Goal: Navigation & Orientation: Find specific page/section

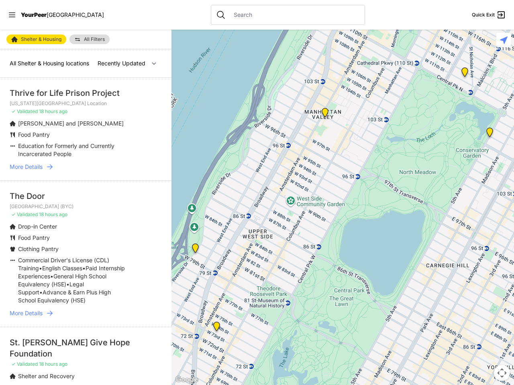
click at [12, 15] on icon at bounding box center [12, 14] width 6 height 5
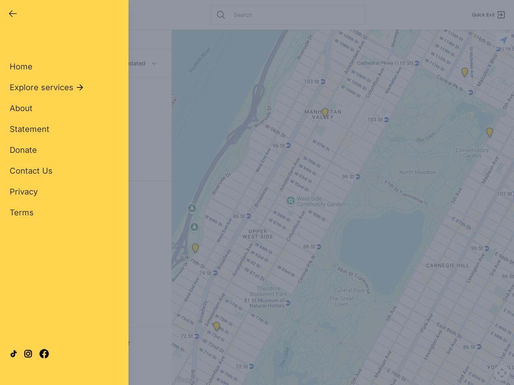
click at [342, 208] on div "Close panel YourPeer [GEOGRAPHIC_DATA] Quick Exit Single Adult Families Soup Ki…" at bounding box center [257, 192] width 514 height 385
click at [195, 250] on div "Close panel YourPeer [GEOGRAPHIC_DATA] Quick Exit Single Adult Families Soup Ki…" at bounding box center [257, 192] width 514 height 385
click at [216, 328] on div "Close panel YourPeer [GEOGRAPHIC_DATA] Quick Exit Single Adult Families Soup Ki…" at bounding box center [257, 192] width 514 height 385
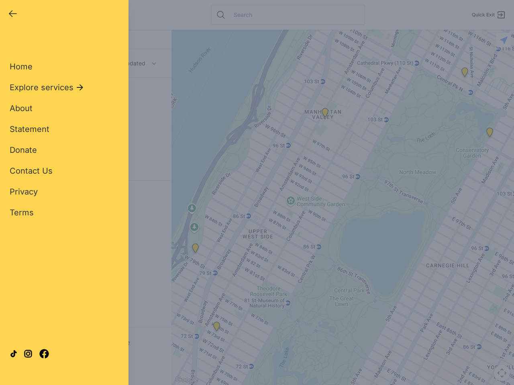
click at [325, 114] on div "Close panel YourPeer [GEOGRAPHIC_DATA] Quick Exit Single Adult Families Soup Ki…" at bounding box center [257, 192] width 514 height 385
click at [489, 134] on div "Close panel YourPeer [GEOGRAPHIC_DATA] Quick Exit Single Adult Families Soup Ki…" at bounding box center [257, 192] width 514 height 385
click at [464, 74] on div "Close panel YourPeer [GEOGRAPHIC_DATA] Quick Exit Single Adult Families Soup Ki…" at bounding box center [257, 192] width 514 height 385
click at [502, 373] on div "Close panel YourPeer [GEOGRAPHIC_DATA] Quick Exit Single Adult Families Soup Ki…" at bounding box center [257, 192] width 514 height 385
